Goal: Task Accomplishment & Management: Use online tool/utility

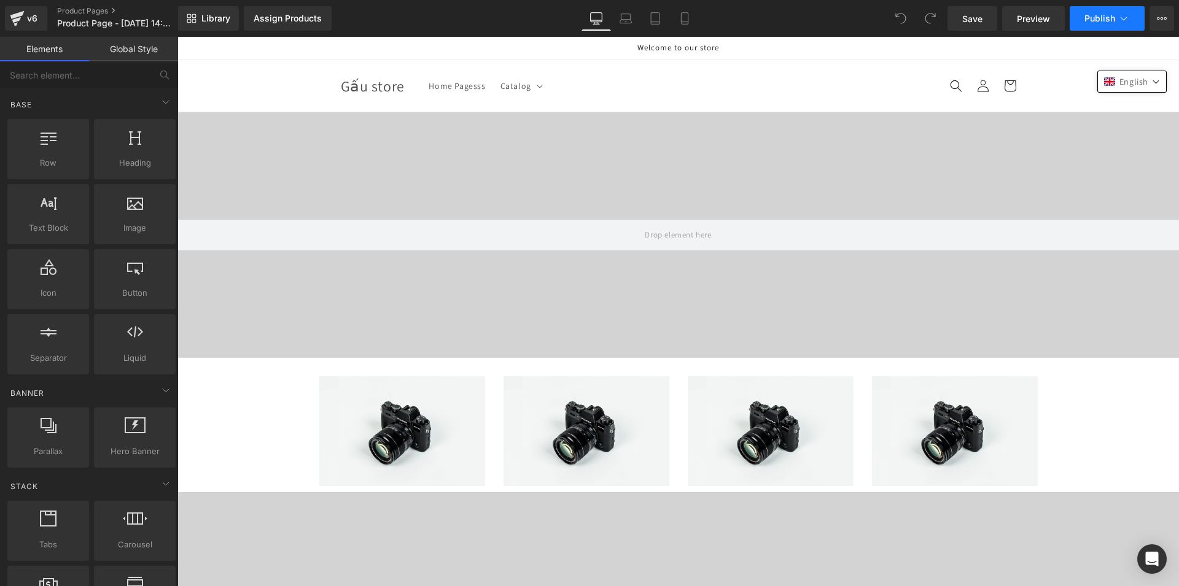
click at [1097, 15] on span "Publish" at bounding box center [1099, 19] width 31 height 10
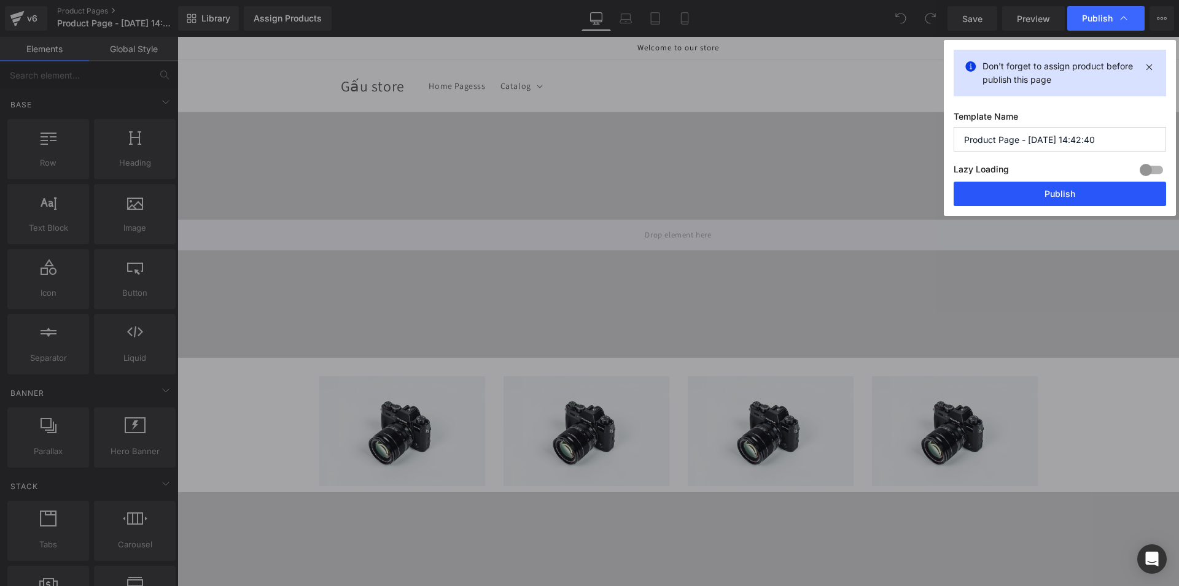
drag, startPoint x: 1016, startPoint y: 196, endPoint x: 820, endPoint y: 117, distance: 211.6
click at [1016, 196] on button "Publish" at bounding box center [1060, 194] width 212 height 25
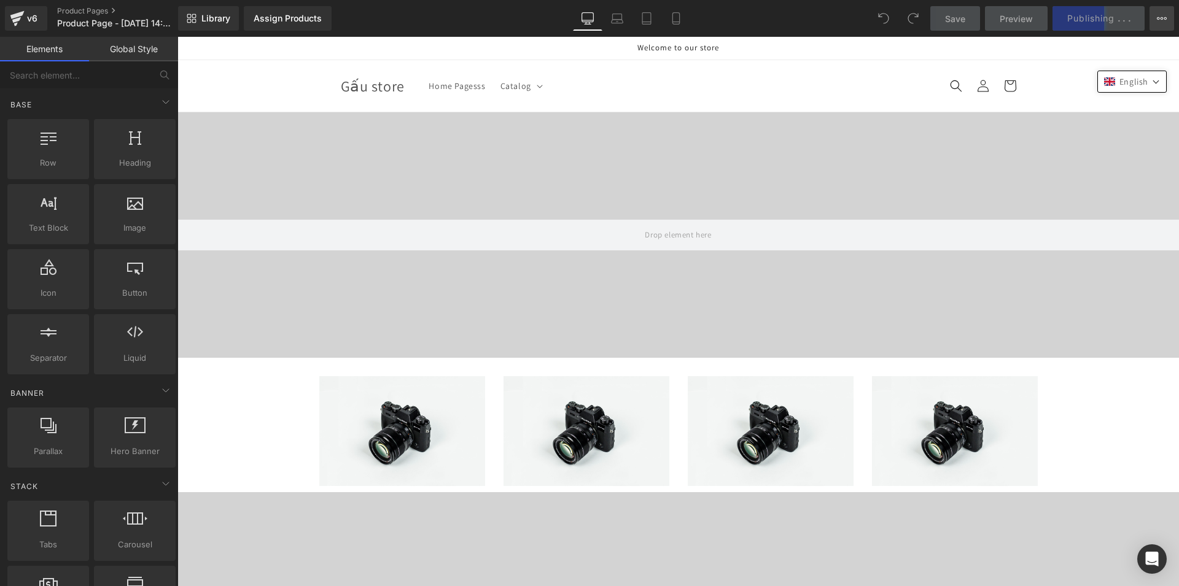
click at [1165, 15] on icon at bounding box center [1162, 19] width 10 height 10
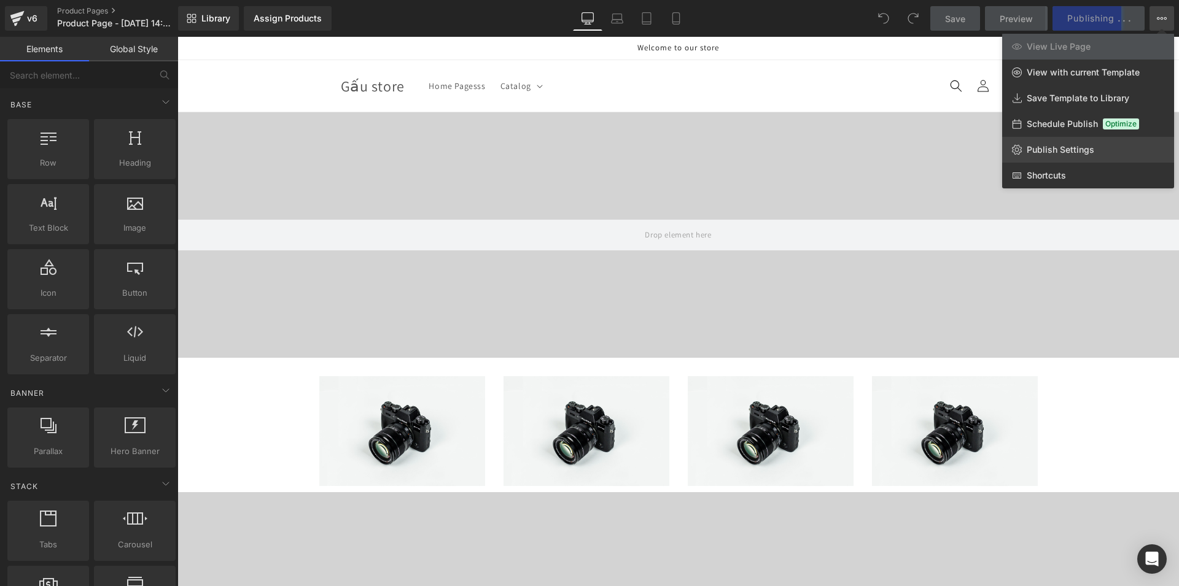
click at [1048, 151] on span "Publish Settings" at bounding box center [1061, 149] width 68 height 11
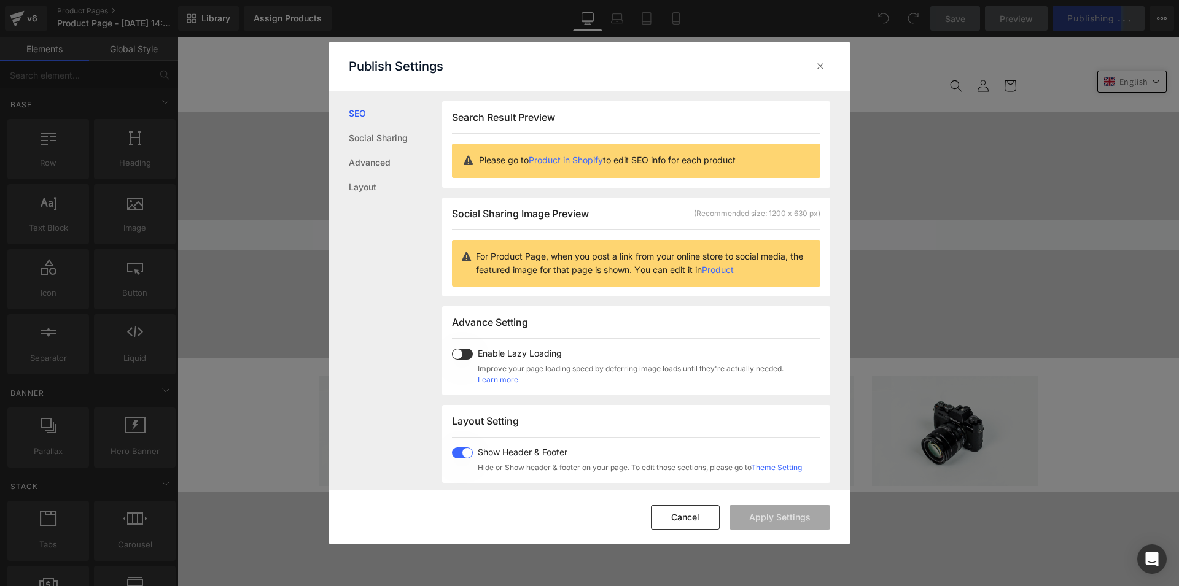
click at [483, 454] on span "Show Header & Footer" at bounding box center [640, 453] width 324 height 10
click at [758, 513] on button "Apply Settings" at bounding box center [780, 517] width 101 height 25
drag, startPoint x: 822, startPoint y: 66, endPoint x: 774, endPoint y: 8, distance: 75.5
click at [822, 66] on icon at bounding box center [820, 66] width 12 height 12
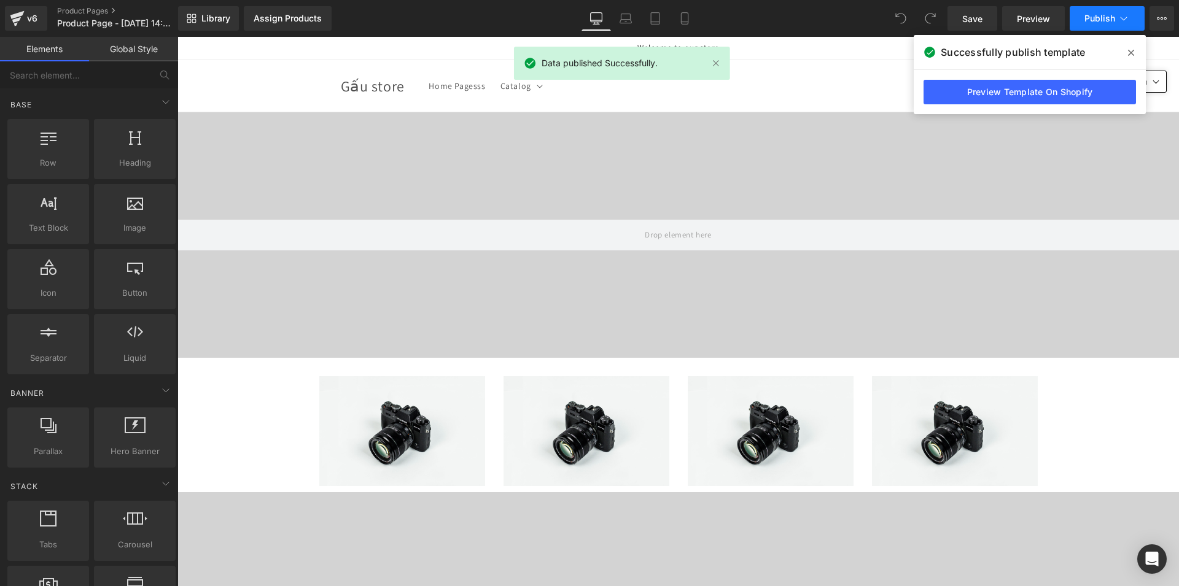
click at [1083, 14] on button "Publish" at bounding box center [1107, 18] width 75 height 25
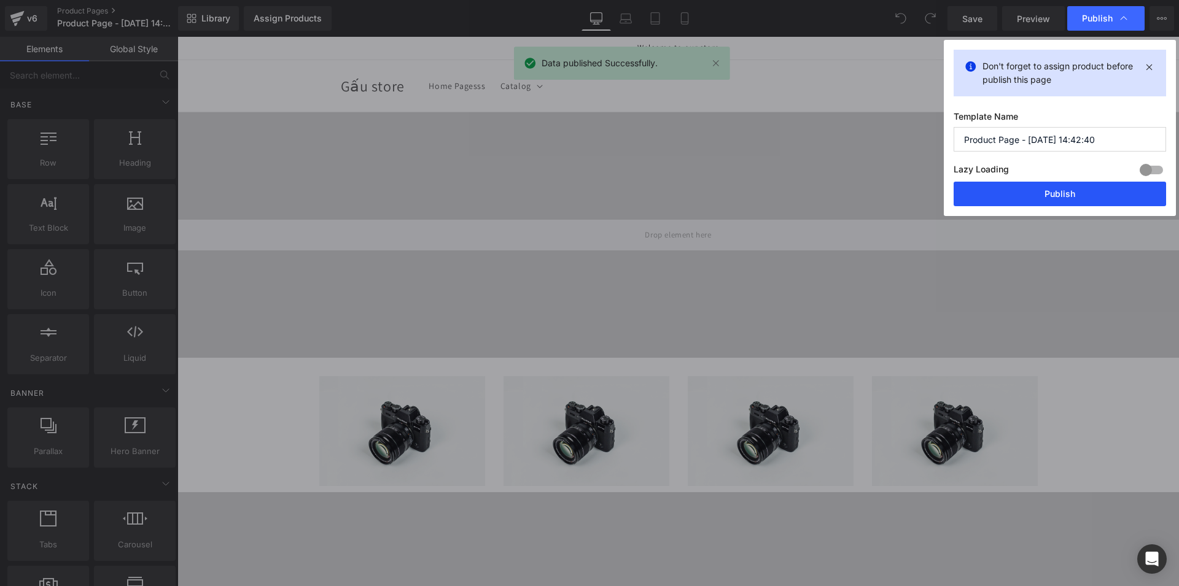
click at [1049, 195] on button "Publish" at bounding box center [1060, 194] width 212 height 25
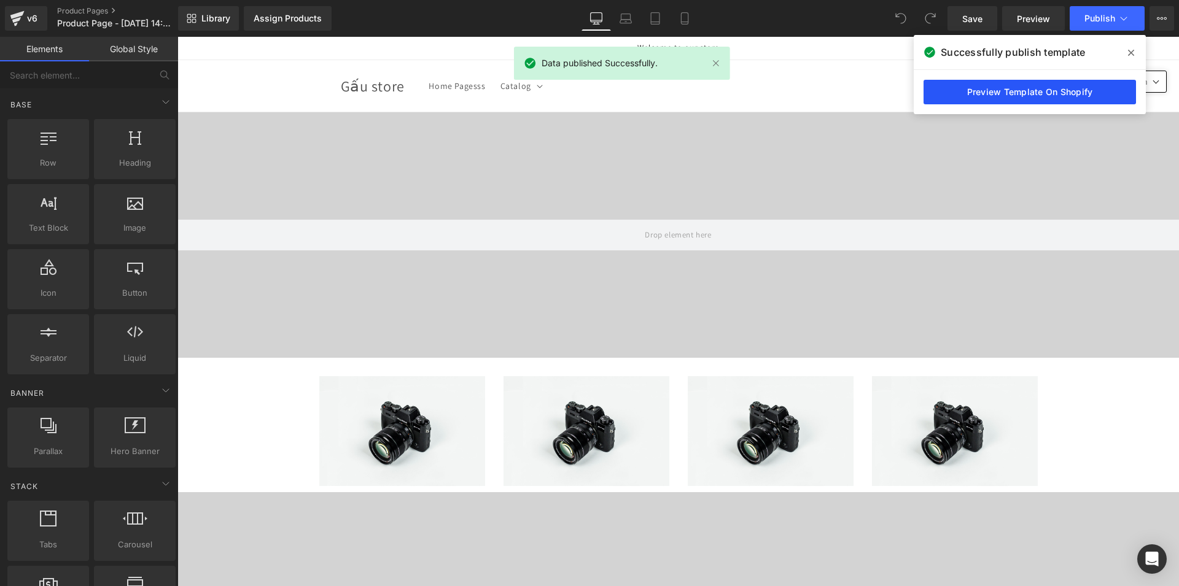
click at [972, 89] on link "Preview Template On Shopify" at bounding box center [1030, 92] width 212 height 25
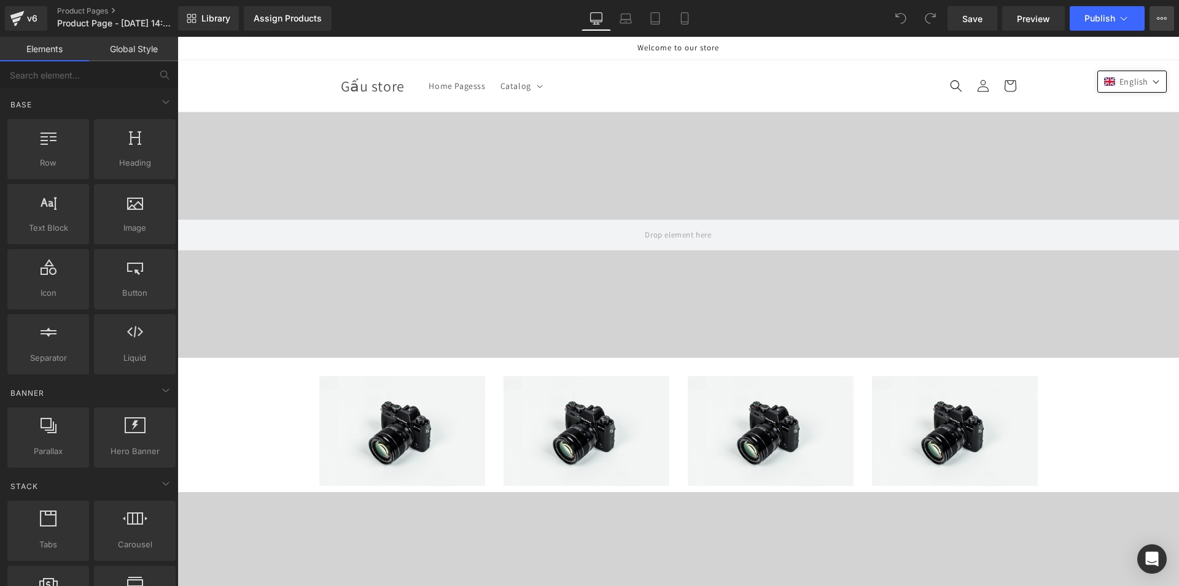
click at [1159, 21] on icon at bounding box center [1162, 19] width 10 height 10
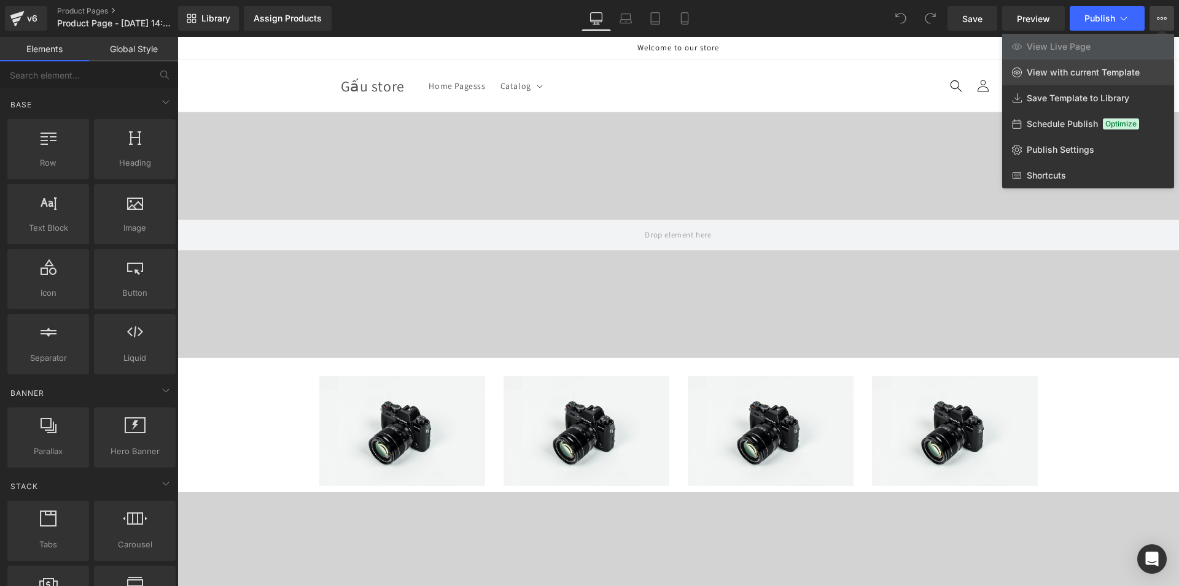
click at [1095, 71] on span "View with current Template" at bounding box center [1083, 72] width 113 height 11
